Goal: Task Accomplishment & Management: Use online tool/utility

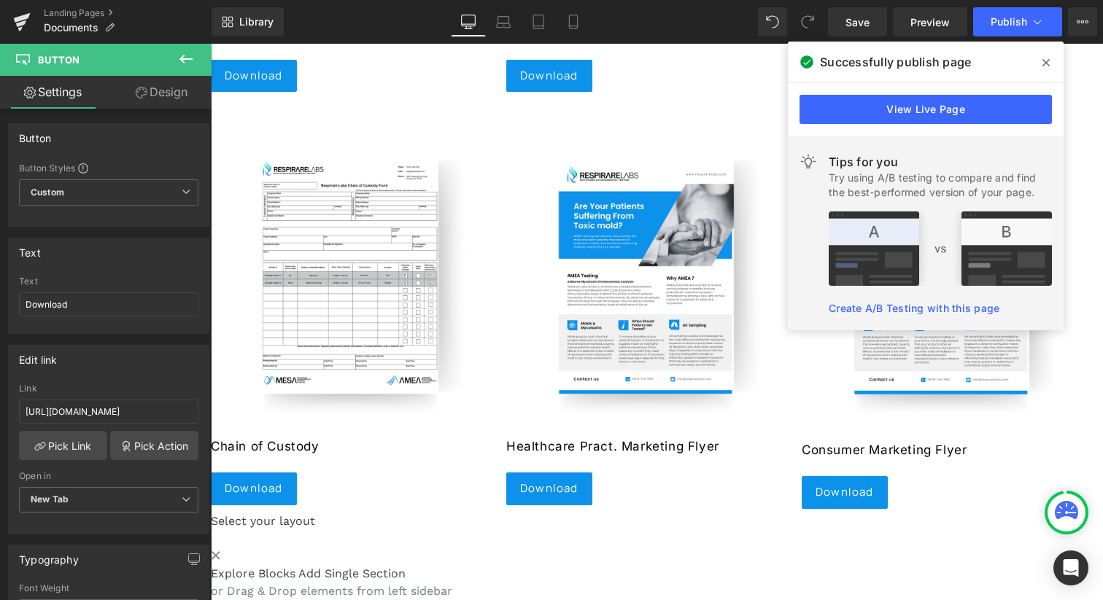
click at [1046, 58] on icon at bounding box center [1045, 63] width 7 height 12
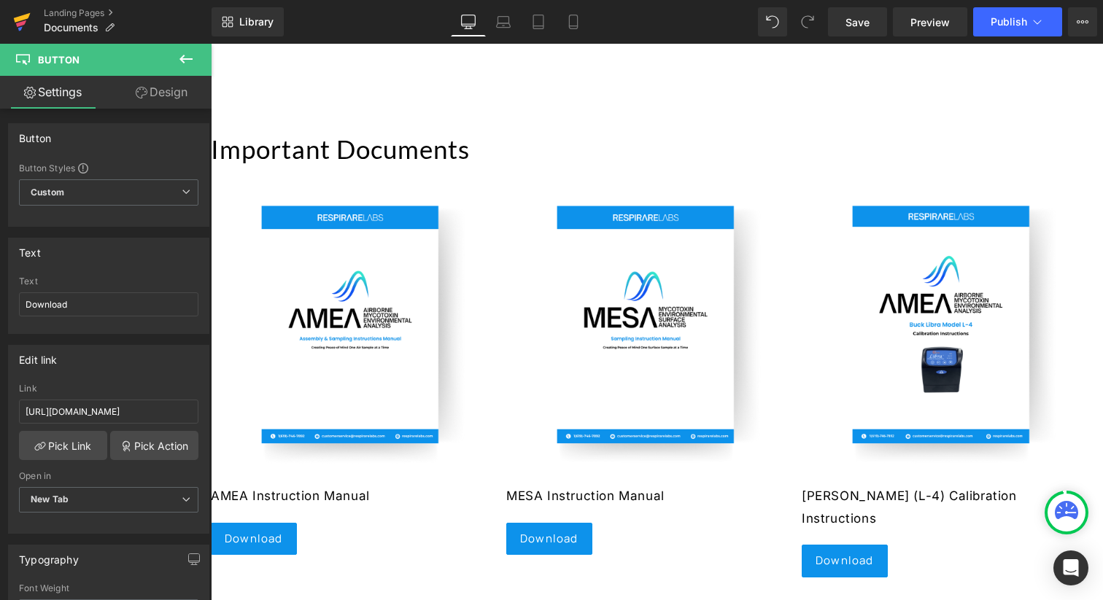
click at [22, 17] on icon at bounding box center [22, 17] width 17 height 9
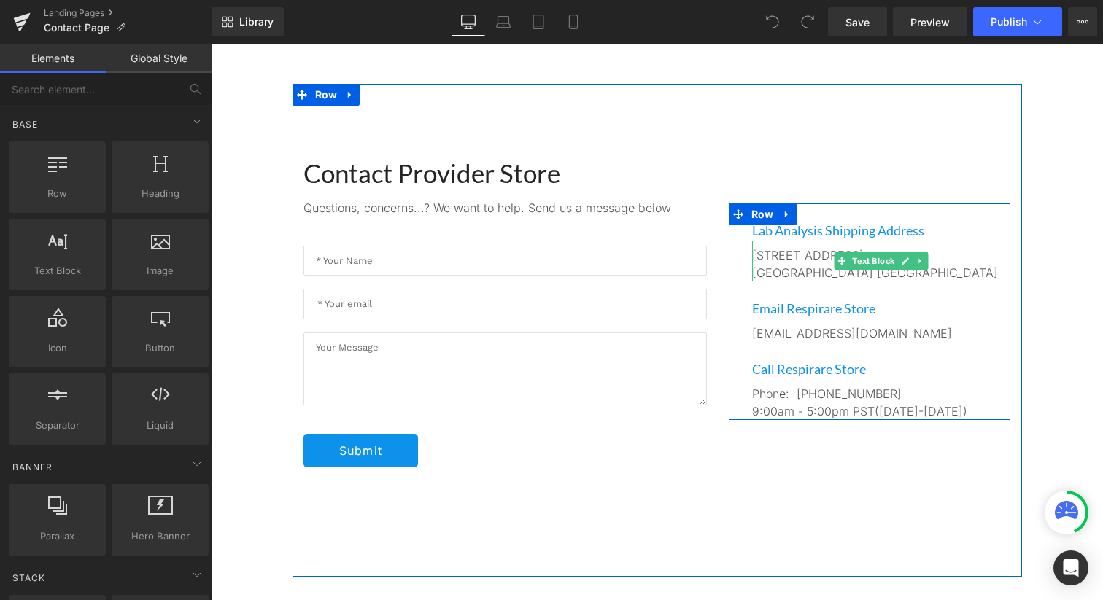
click at [788, 250] on p "18551 Waxwing Way," at bounding box center [881, 255] width 259 height 18
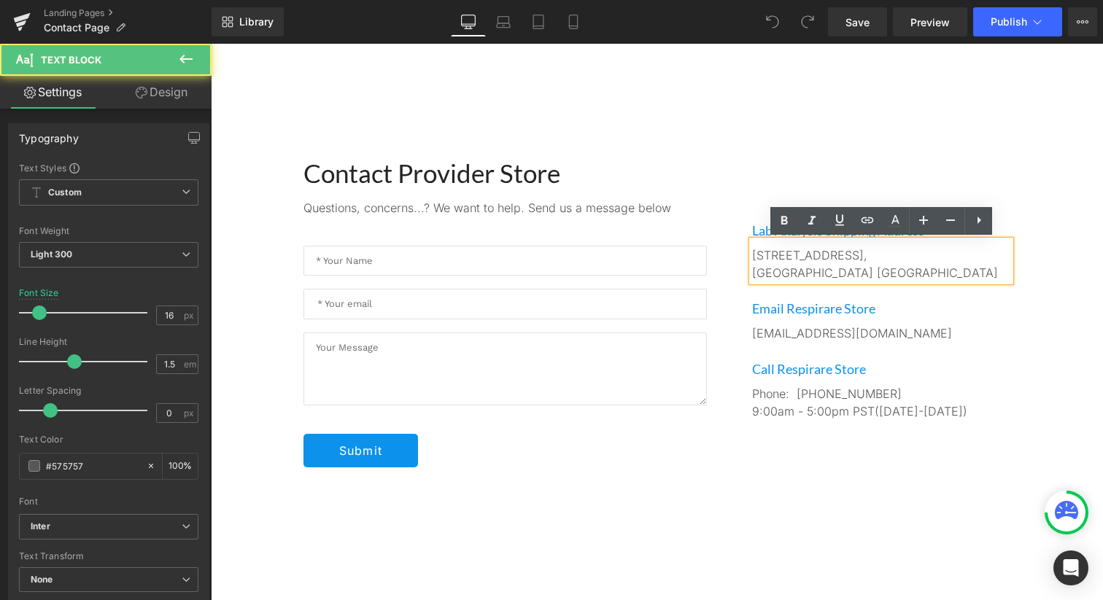
click at [784, 257] on p "18551 Waxwing Way," at bounding box center [881, 255] width 259 height 18
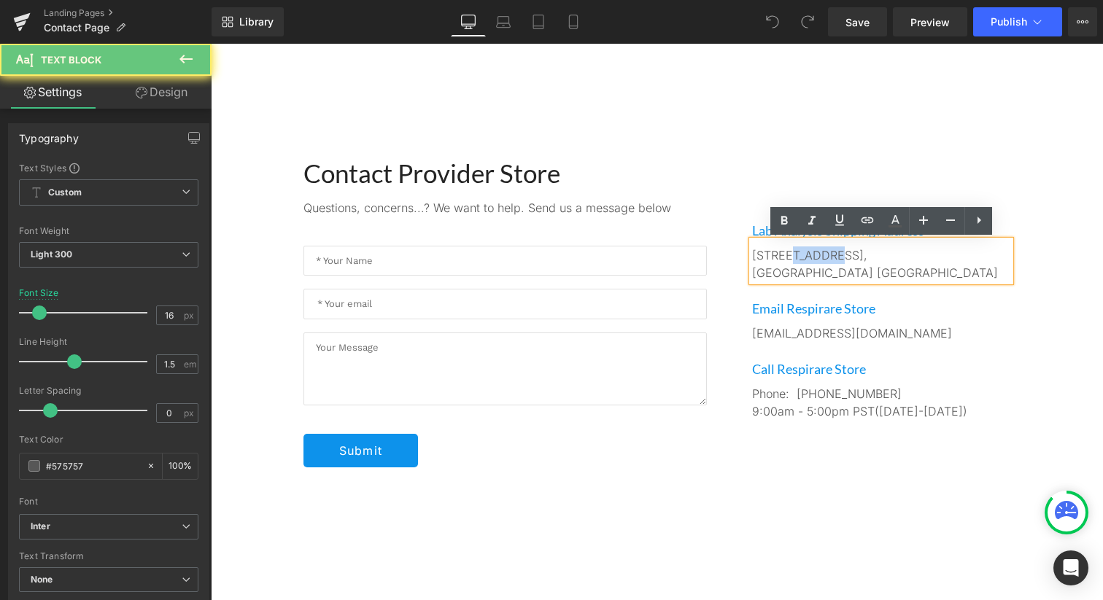
click at [784, 257] on p "18551 Waxwing Way," at bounding box center [881, 255] width 259 height 18
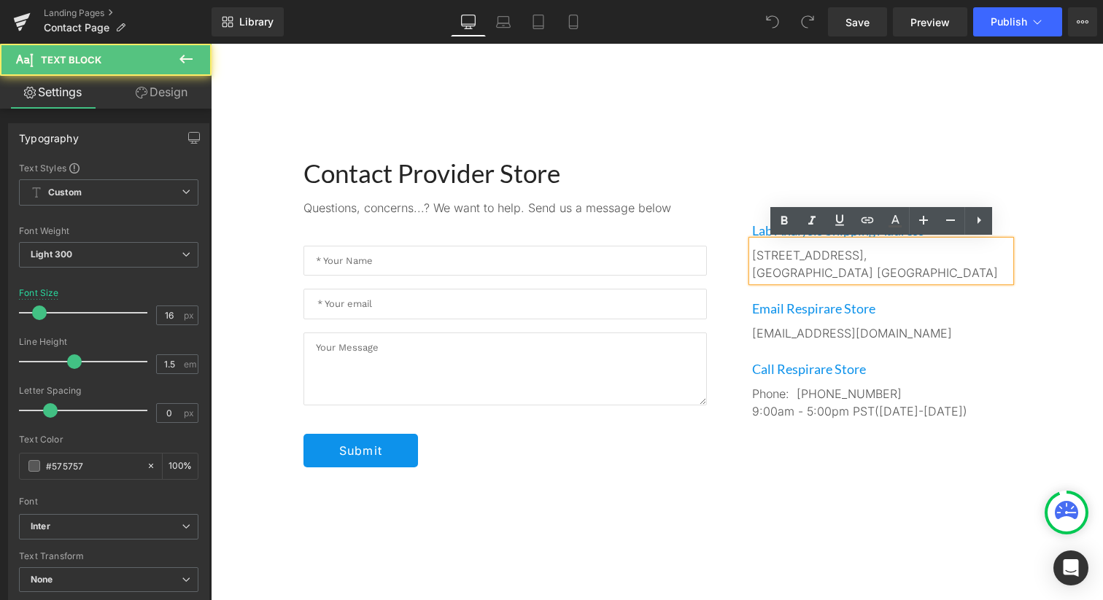
click at [858, 257] on p "18551 Waxwing Way," at bounding box center [881, 255] width 259 height 18
drag, startPoint x: 860, startPoint y: 255, endPoint x: 755, endPoint y: 255, distance: 105.7
click at [755, 255] on p "18551 Waxwing Way," at bounding box center [881, 255] width 259 height 18
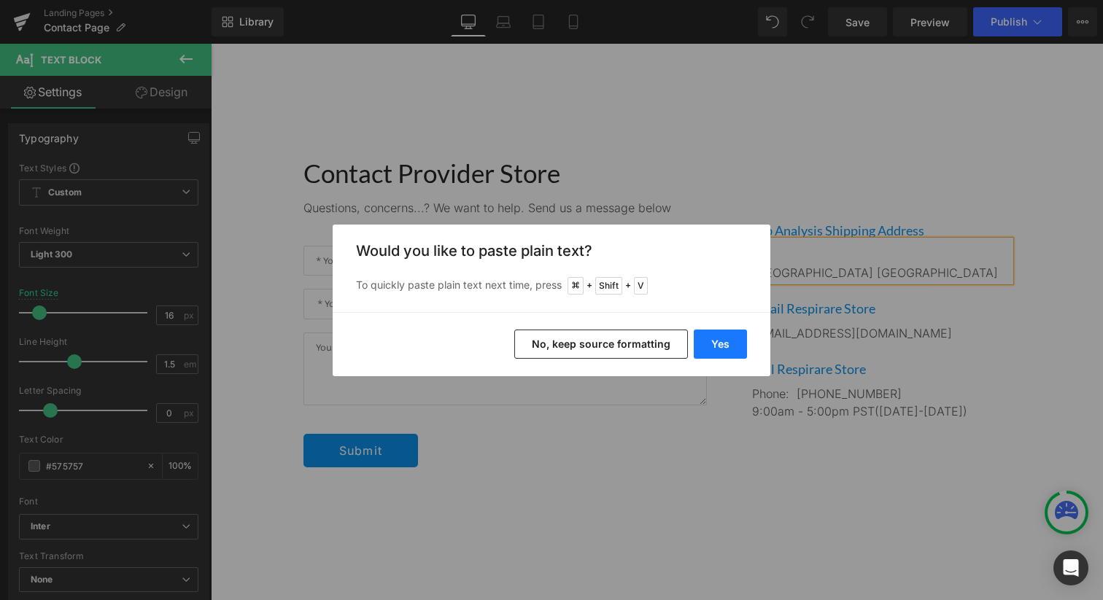
click at [721, 343] on button "Yes" at bounding box center [720, 344] width 53 height 29
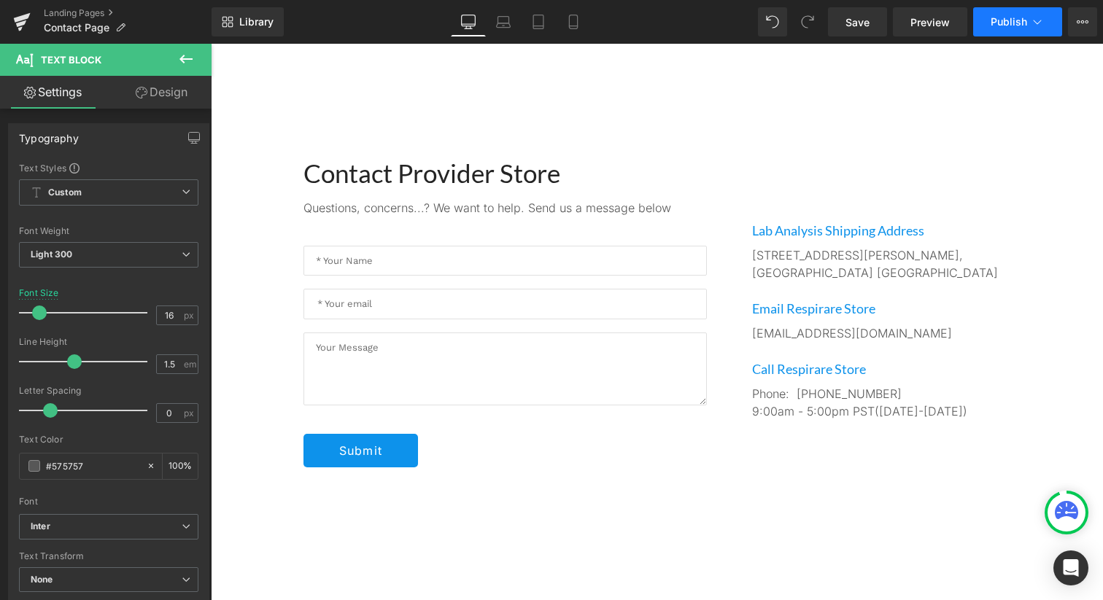
click at [1003, 23] on span "Publish" at bounding box center [1008, 22] width 36 height 12
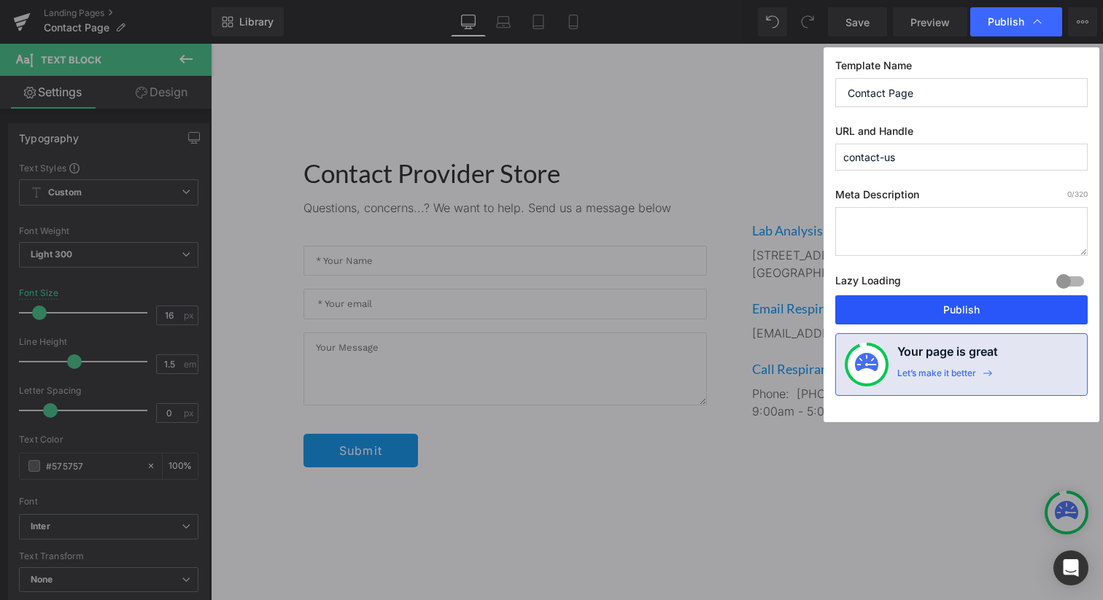
click at [918, 304] on button "Publish" at bounding box center [961, 309] width 252 height 29
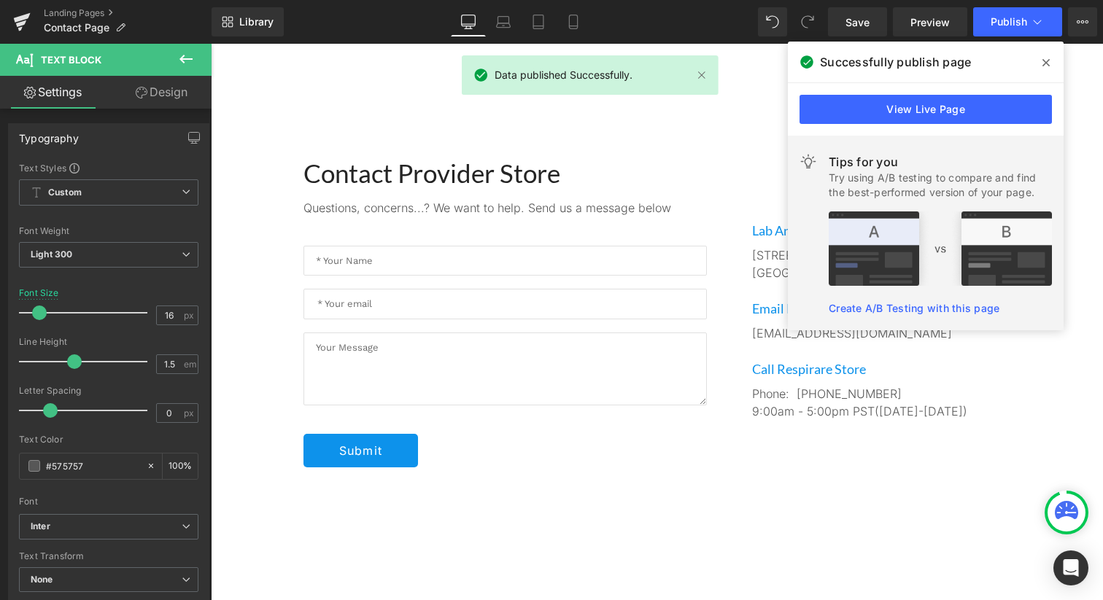
click at [1044, 61] on icon at bounding box center [1045, 62] width 7 height 7
